Goal: Task Accomplishment & Management: Manage account settings

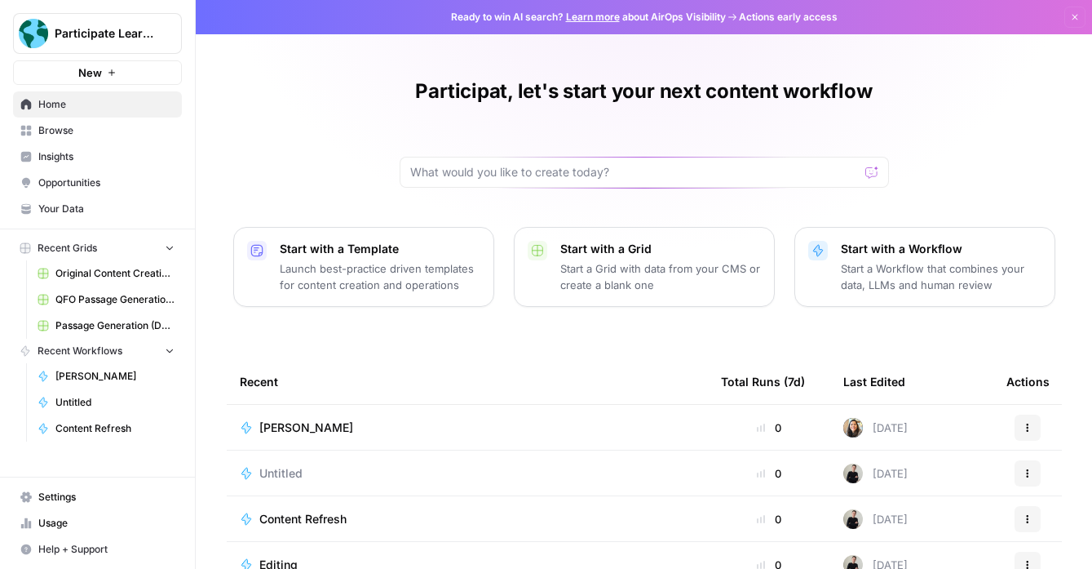
click at [113, 128] on span "Browse" at bounding box center [106, 130] width 136 height 15
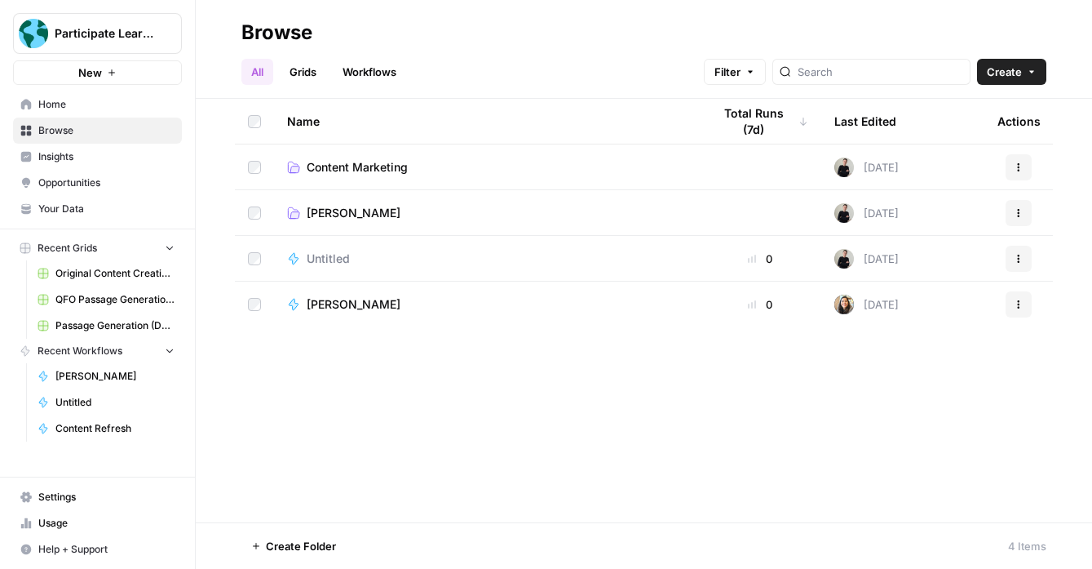
click at [111, 173] on link "Opportunities" at bounding box center [97, 183] width 169 height 26
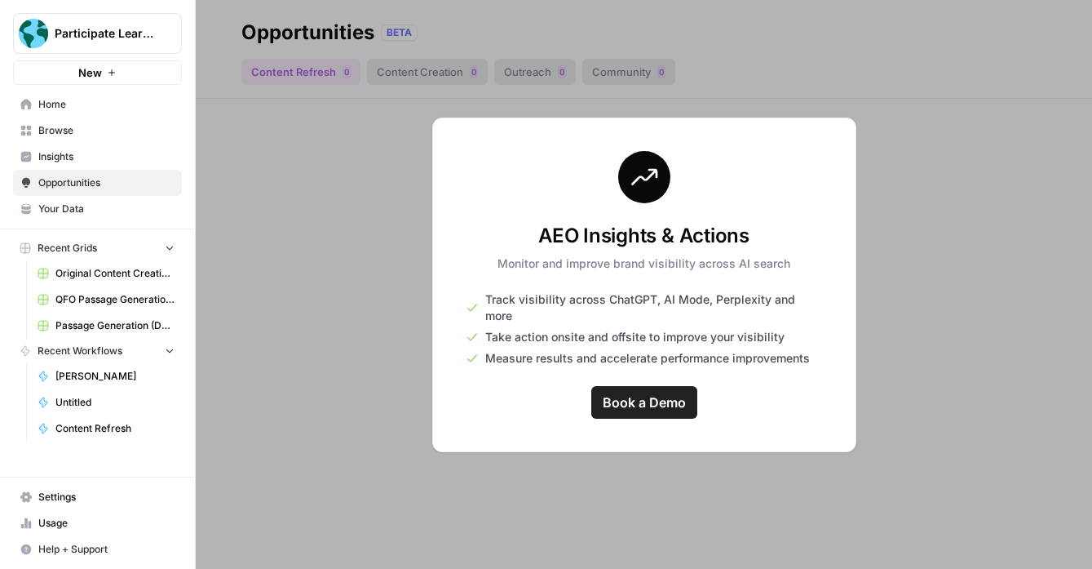
click at [108, 150] on span "Insights" at bounding box center [106, 156] width 136 height 15
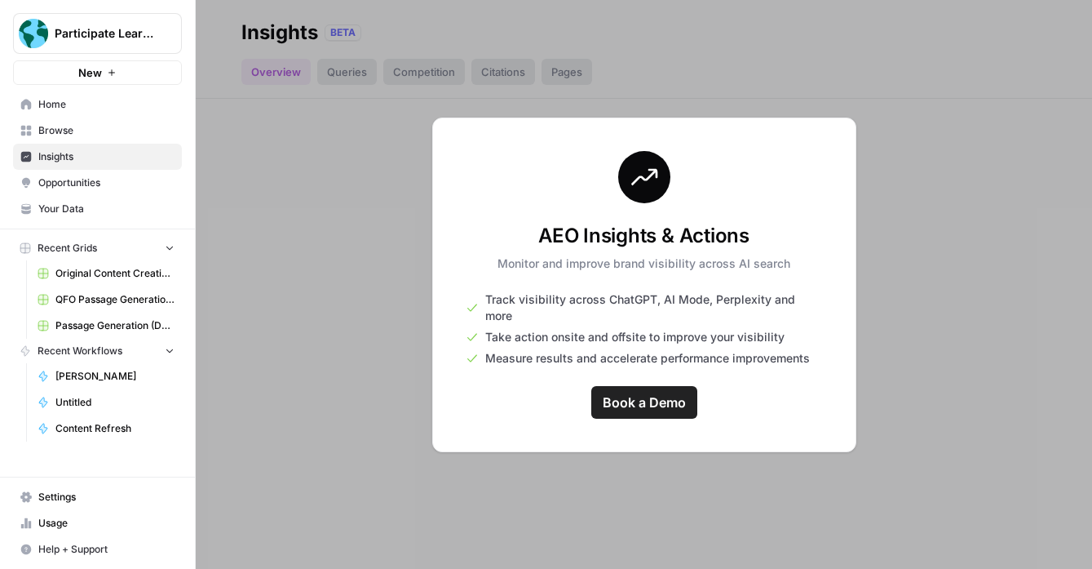
click at [100, 202] on span "Your Data" at bounding box center [106, 208] width 136 height 15
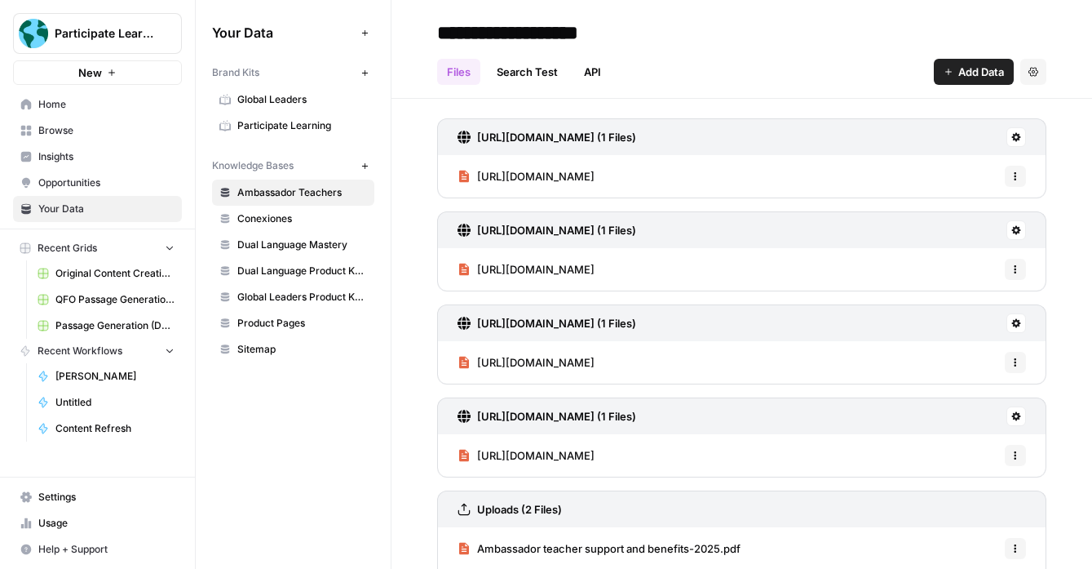
click at [127, 101] on span "Home" at bounding box center [106, 104] width 136 height 15
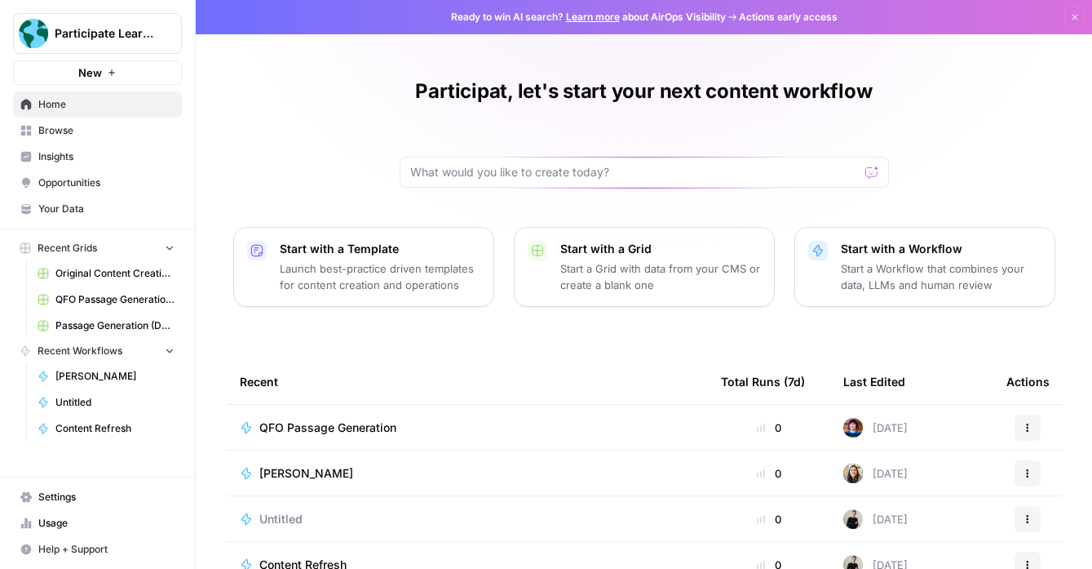
click at [87, 517] on span "Usage" at bounding box center [106, 523] width 136 height 15
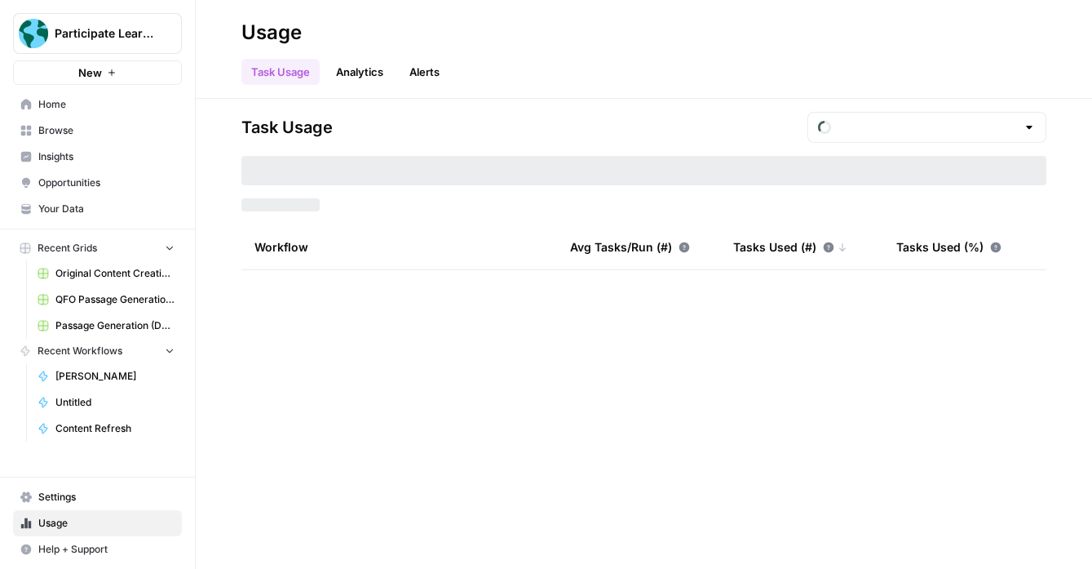
type input "September Tasks"
click at [94, 489] on span "Settings" at bounding box center [106, 496] width 136 height 15
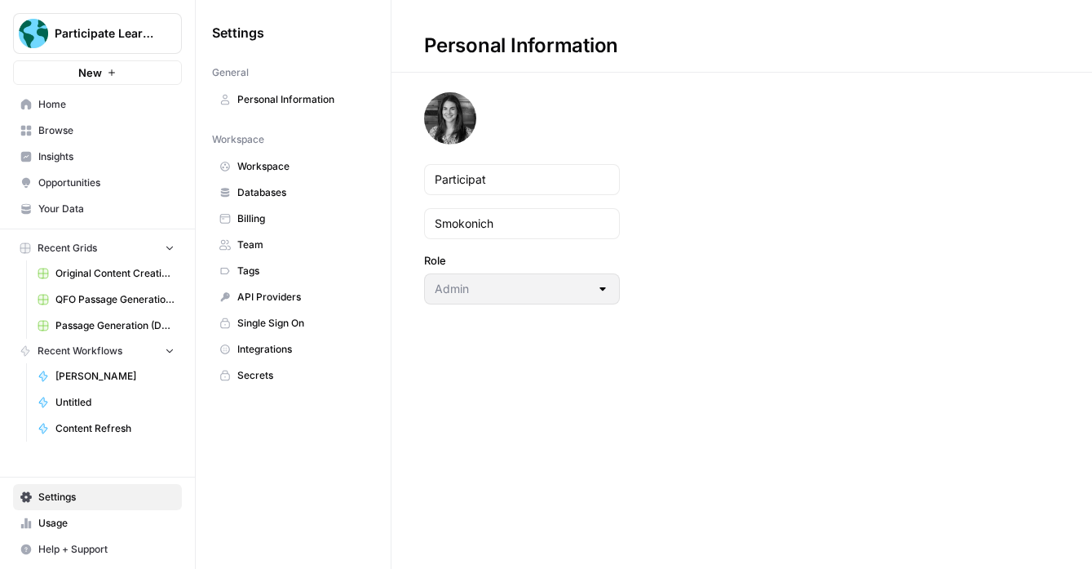
click at [336, 286] on link "API Providers" at bounding box center [293, 297] width 162 height 26
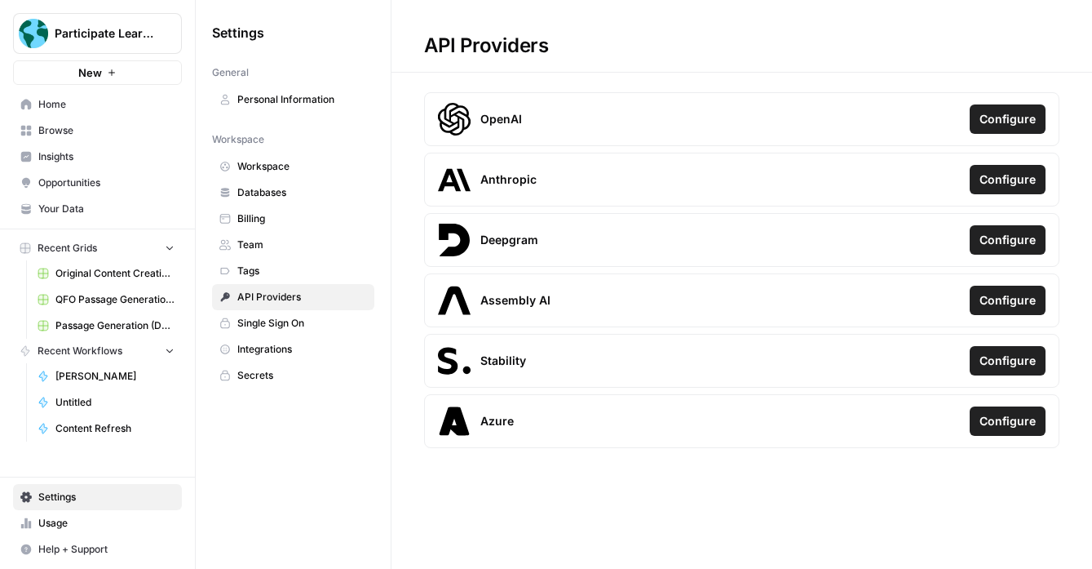
click at [294, 352] on span "Integrations" at bounding box center [302, 349] width 130 height 15
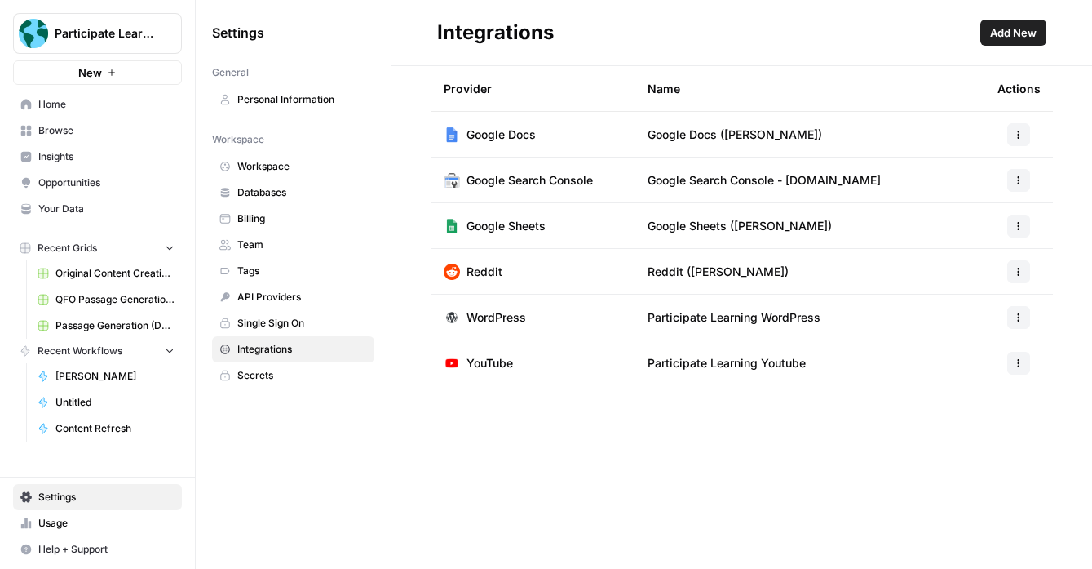
click at [885, 33] on span "Add New" at bounding box center [1013, 32] width 46 height 16
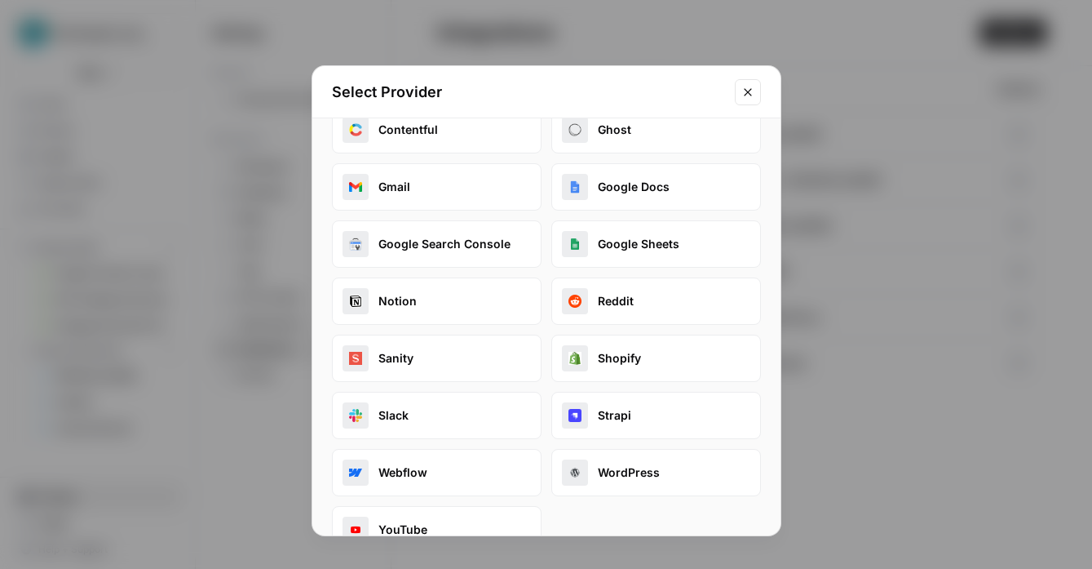
scroll to position [69, 0]
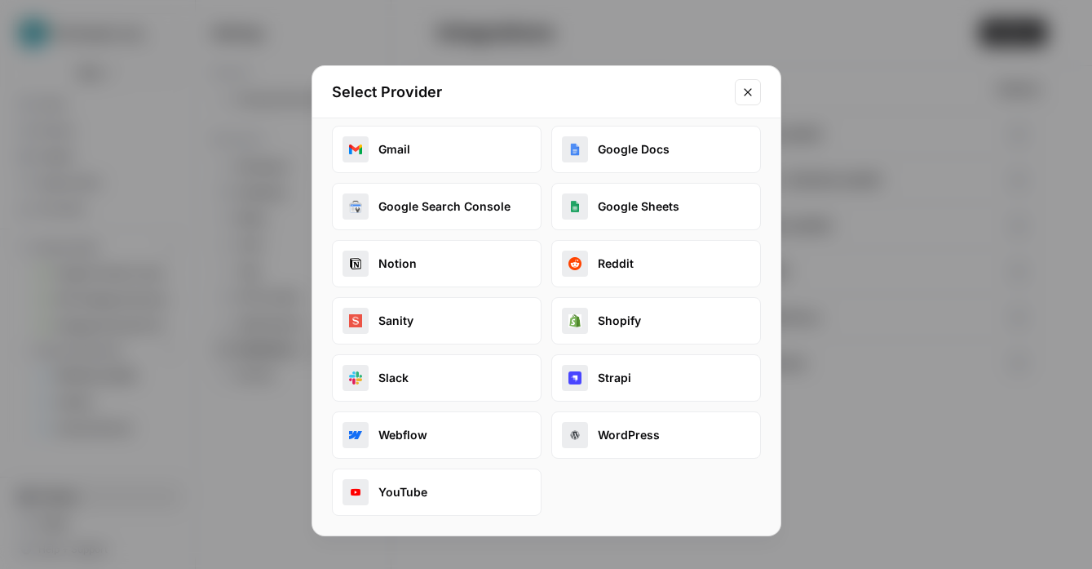
click at [749, 91] on icon "Close modal" at bounding box center [748, 92] width 13 height 13
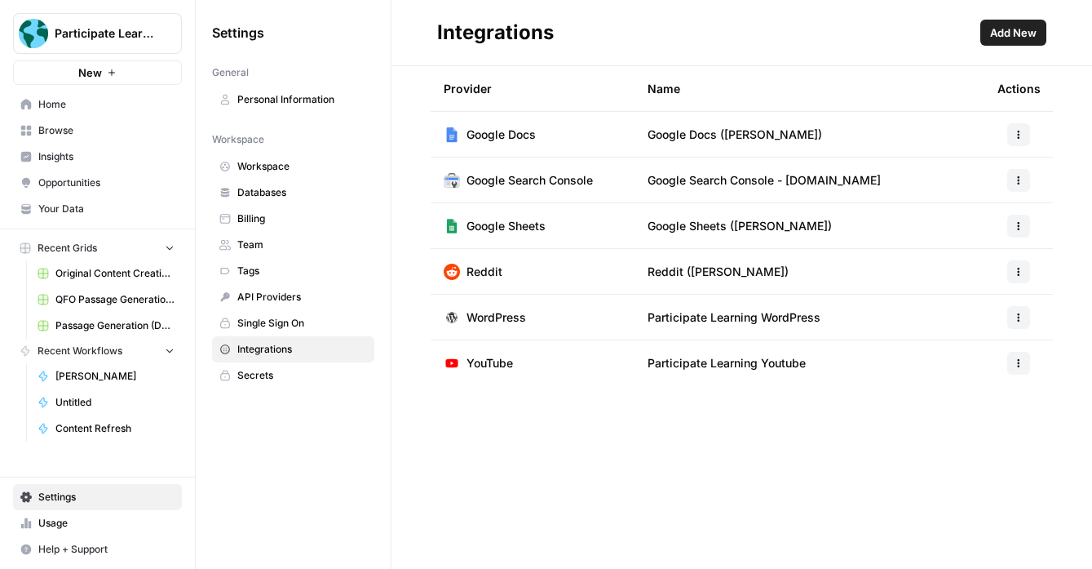
click at [885, 29] on span "Add New" at bounding box center [1013, 32] width 46 height 16
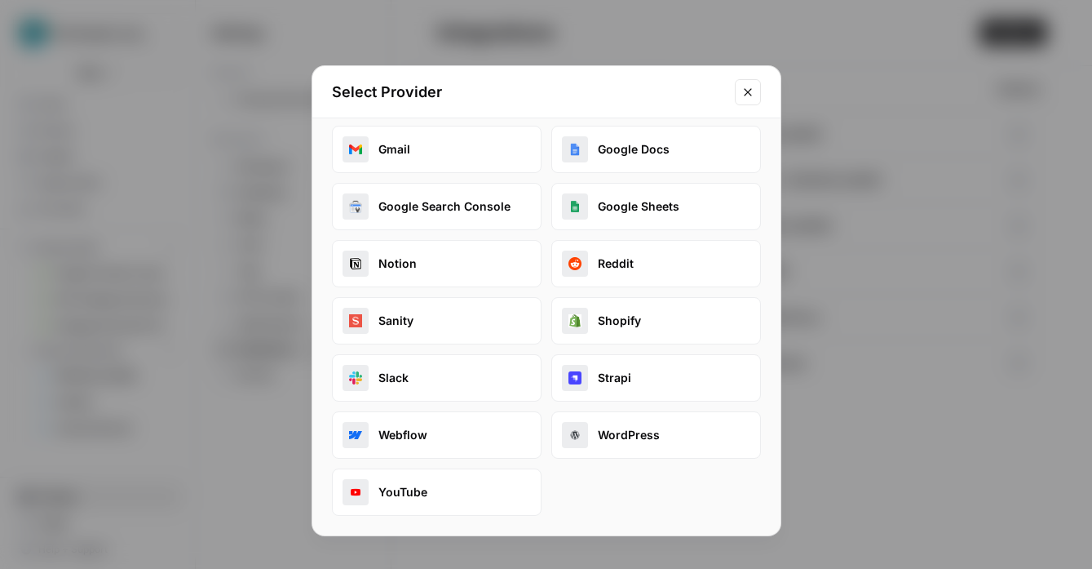
click at [746, 86] on icon "Close modal" at bounding box center [748, 92] width 13 height 13
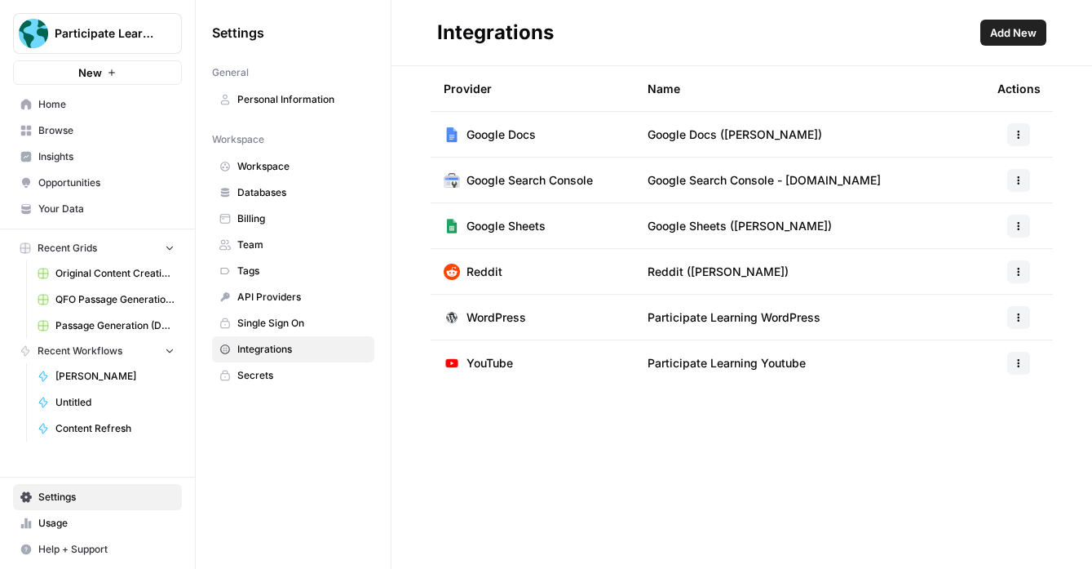
click at [885, 56] on header "Integrations Add New" at bounding box center [742, 33] width 701 height 66
click at [280, 290] on span "API Providers" at bounding box center [302, 297] width 130 height 15
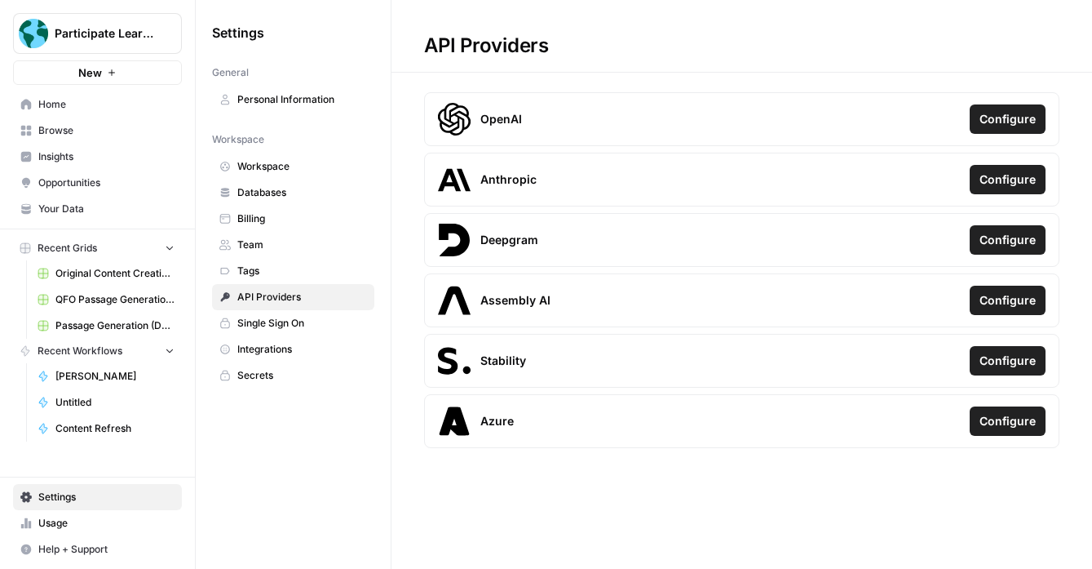
click at [298, 195] on span "Databases" at bounding box center [302, 192] width 130 height 15
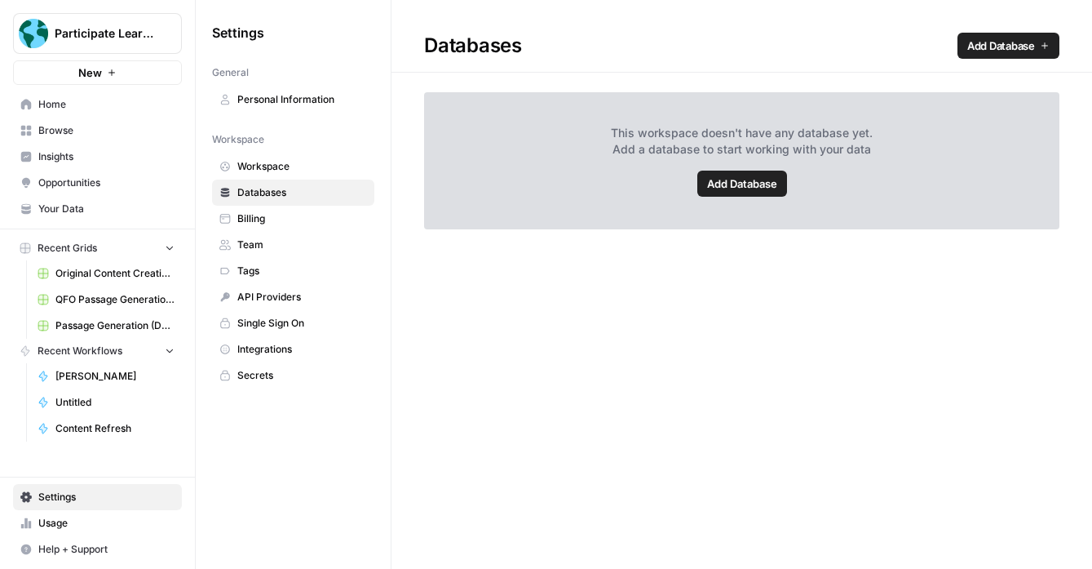
click at [317, 168] on span "Workspace" at bounding box center [302, 166] width 130 height 15
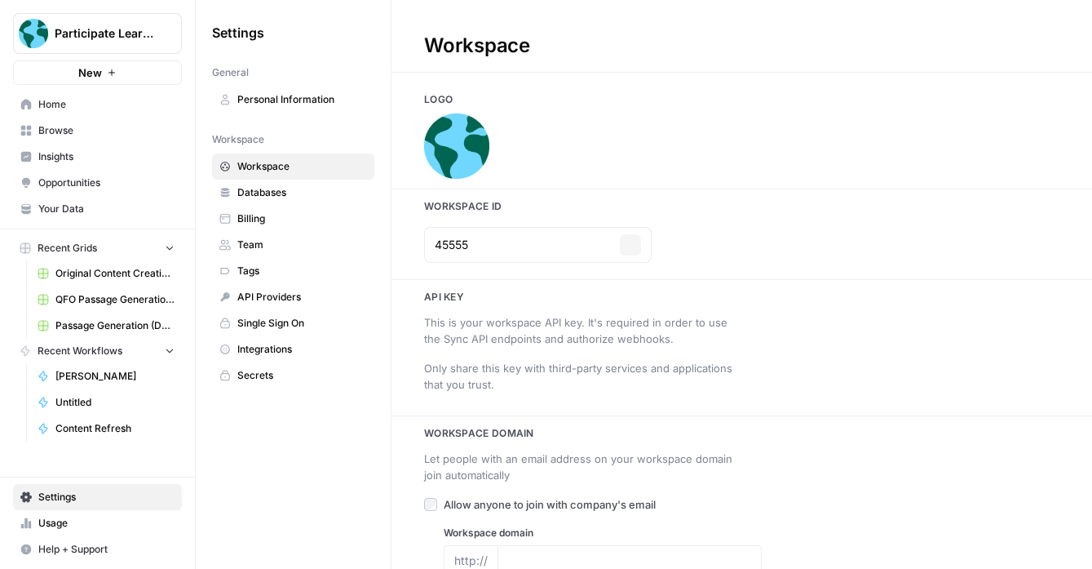
type input "[URL][DOMAIN_NAME]"
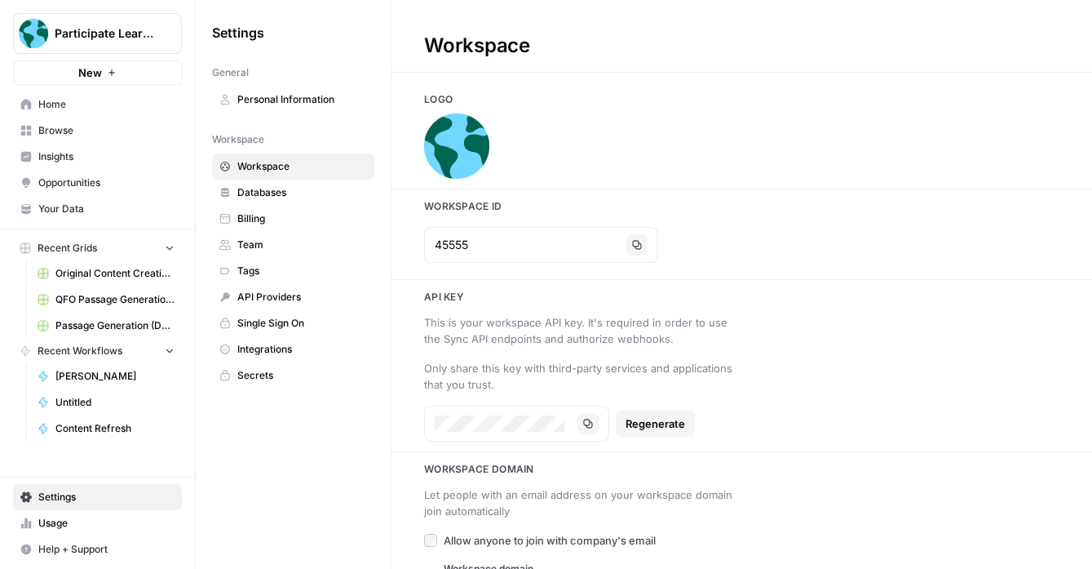
scroll to position [52, 0]
